Goal: Task Accomplishment & Management: Use online tool/utility

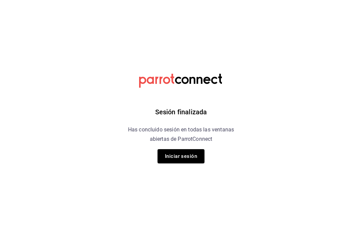
click at [190, 156] on button "Iniciar sesión" at bounding box center [181, 156] width 47 height 14
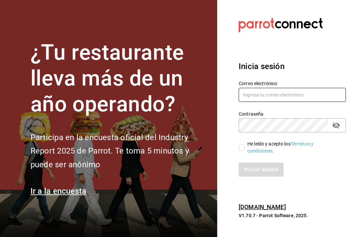
click at [324, 102] on input "text" at bounding box center [292, 95] width 107 height 14
type input "[EMAIL_ADDRESS][DOMAIN_NAME]"
click at [244, 151] on input "He leído y acepto los Términos y condiciones." at bounding box center [242, 148] width 6 height 6
checkbox input "true"
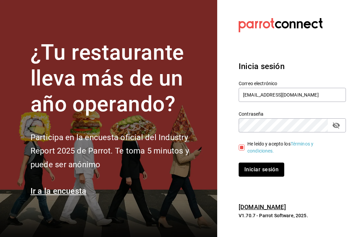
click at [269, 177] on button "Iniciar sesión" at bounding box center [262, 170] width 46 height 14
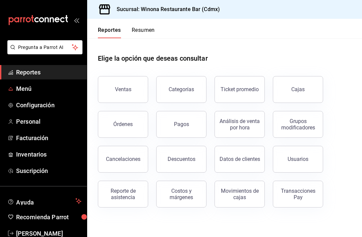
click at [29, 94] on link "Menú" at bounding box center [43, 89] width 87 height 14
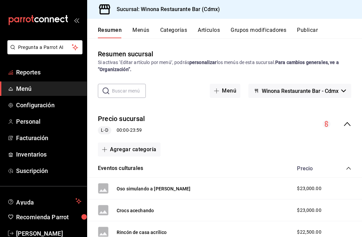
click at [219, 35] on button "Artículos" at bounding box center [209, 32] width 22 height 11
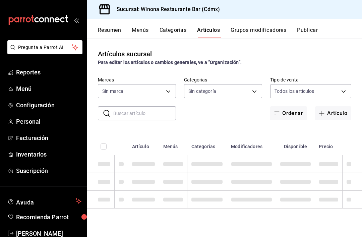
type input "908d6df4-2f26-4775-af38-303bc5da28fc"
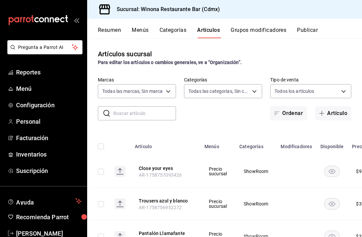
type input "d988eb86-8b76-456a-932a-bba2e53dadab,5bf03305-0487-47d5-9649-1ba07f098c26,e7b73…"
